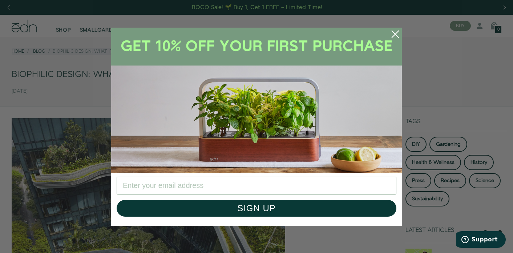
click at [395, 36] on circle "Close dialog" at bounding box center [395, 34] width 16 height 16
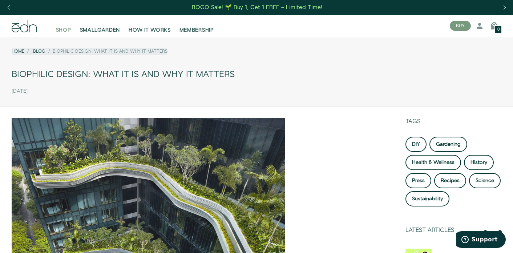
click at [65, 28] on span "SHOP" at bounding box center [63, 29] width 15 height 7
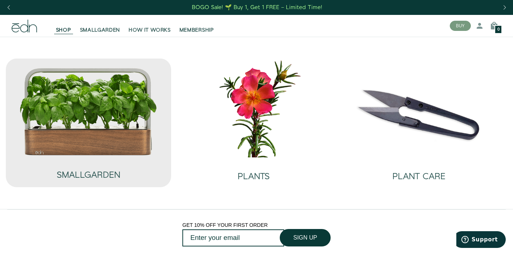
click at [103, 112] on img at bounding box center [88, 111] width 138 height 89
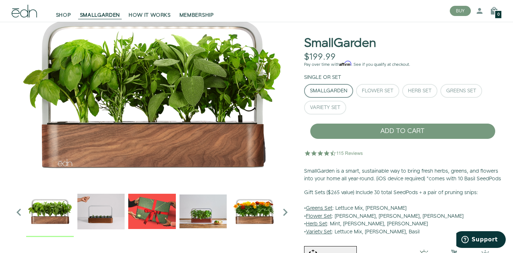
scroll to position [33, 0]
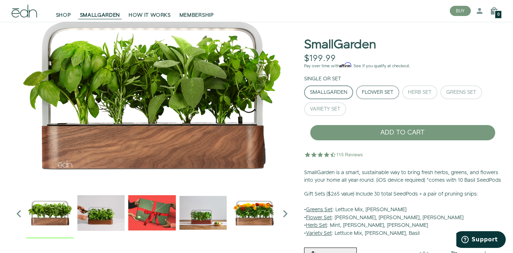
click at [367, 92] on div "Flower Set" at bounding box center [378, 92] width 32 height 5
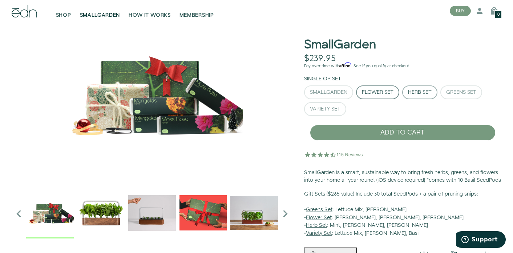
click at [411, 86] on button "Herb Set" at bounding box center [419, 92] width 35 height 14
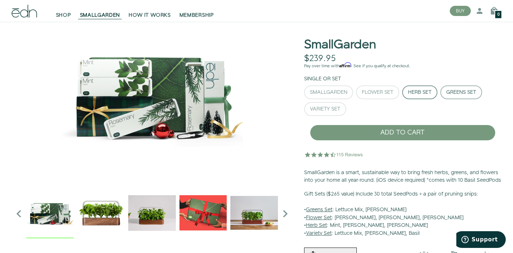
click at [452, 90] on div "Greens Set" at bounding box center [461, 92] width 30 height 5
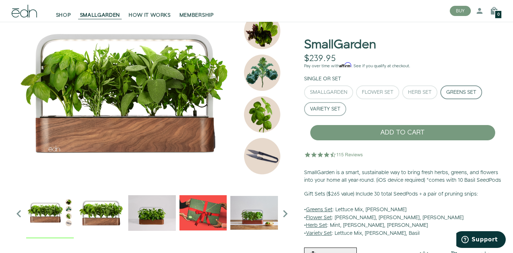
click at [319, 110] on div "Variety Set" at bounding box center [325, 108] width 30 height 5
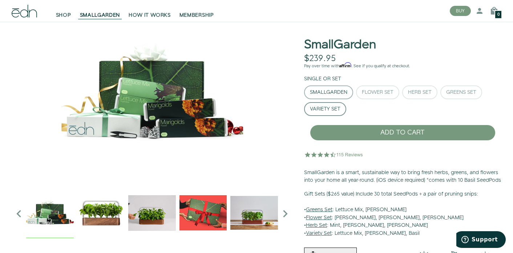
click at [331, 90] on div "SmallGarden" at bounding box center [328, 92] width 37 height 5
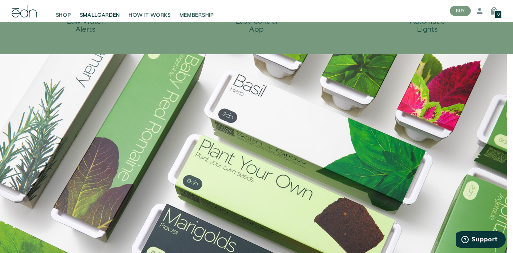
scroll to position [513, 0]
